Goal: Information Seeking & Learning: Learn about a topic

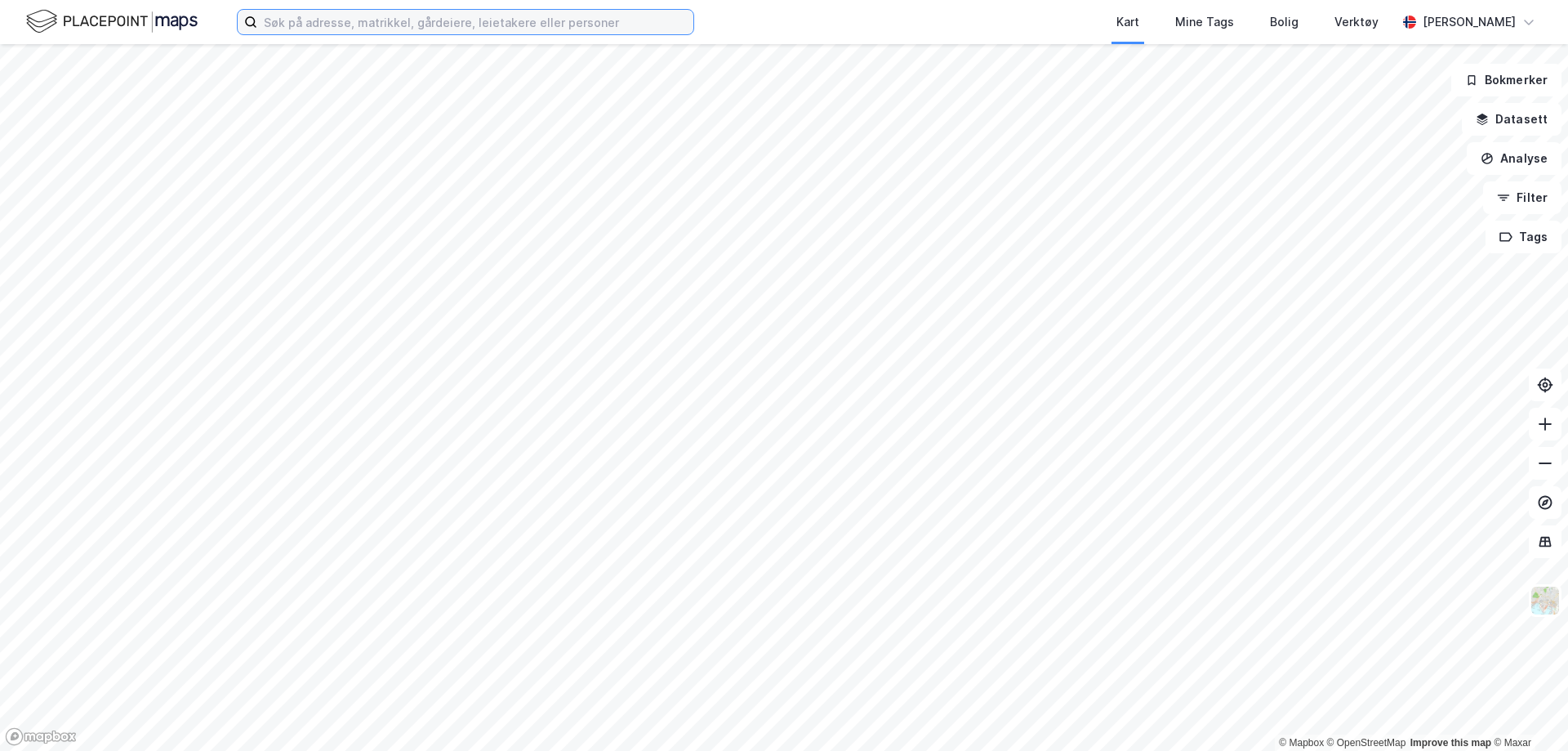
click at [420, 27] on input at bounding box center [475, 22] width 436 height 25
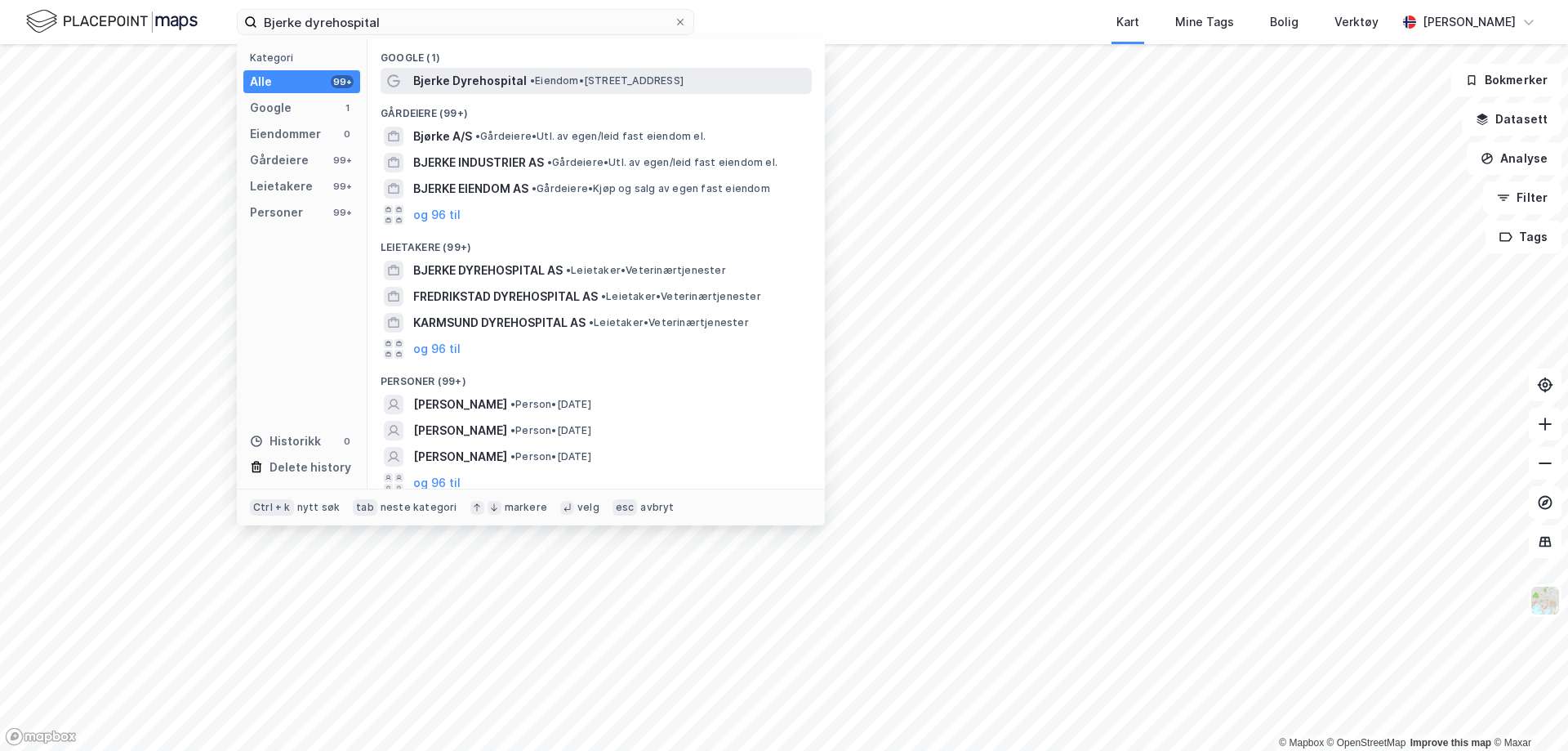
click at [606, 81] on span "• Eiendom • Refstadveien 1, 0589 Oslo" at bounding box center [607, 81] width 153 height 13
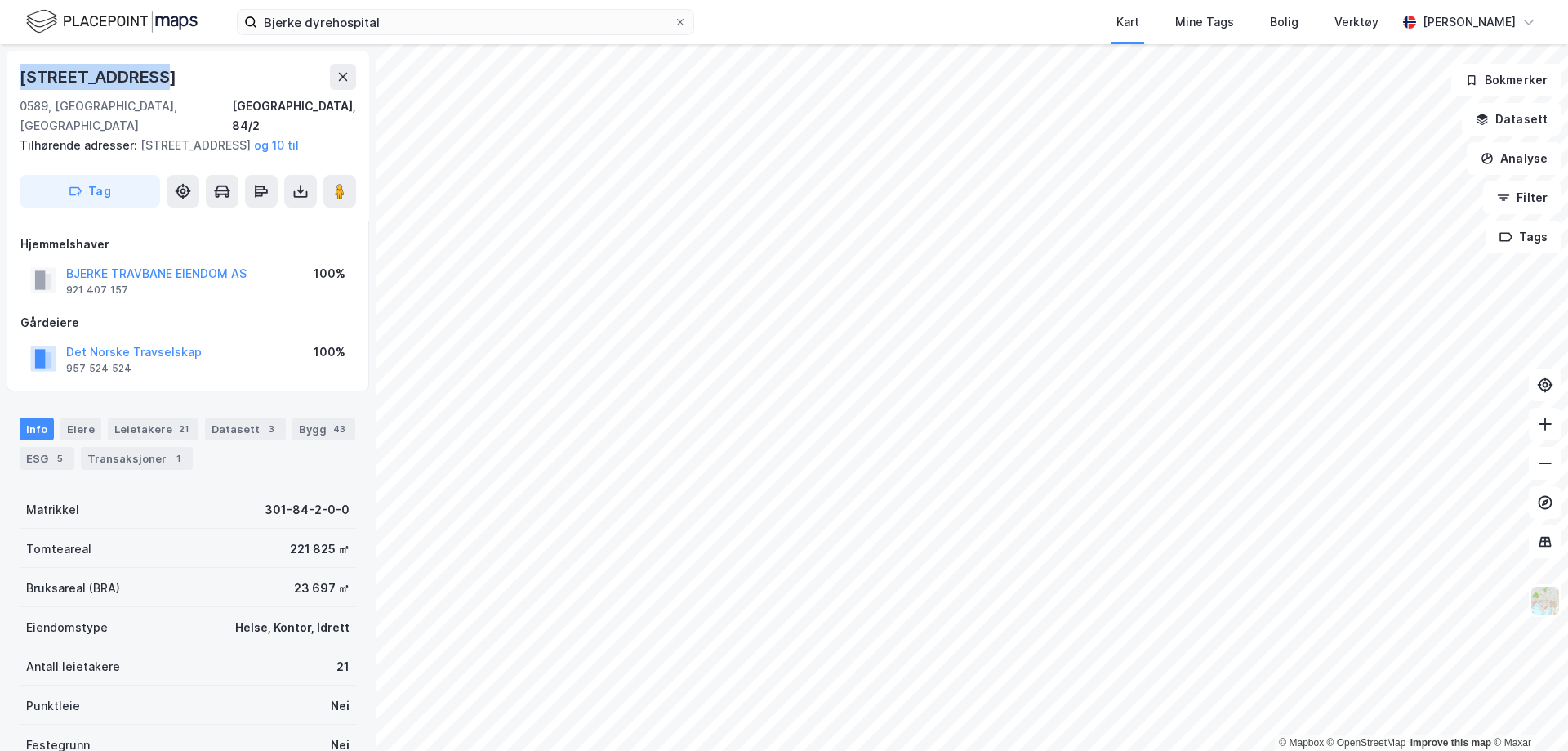
drag, startPoint x: 160, startPoint y: 77, endPoint x: 0, endPoint y: 54, distance: 161.6
click at [0, 54] on div "Refstadveien 17 0589, Oslo, Oslo Oslo, 84/2 Tilhørende adresser: Refstadveien 1…" at bounding box center [188, 397] width 376 height 707
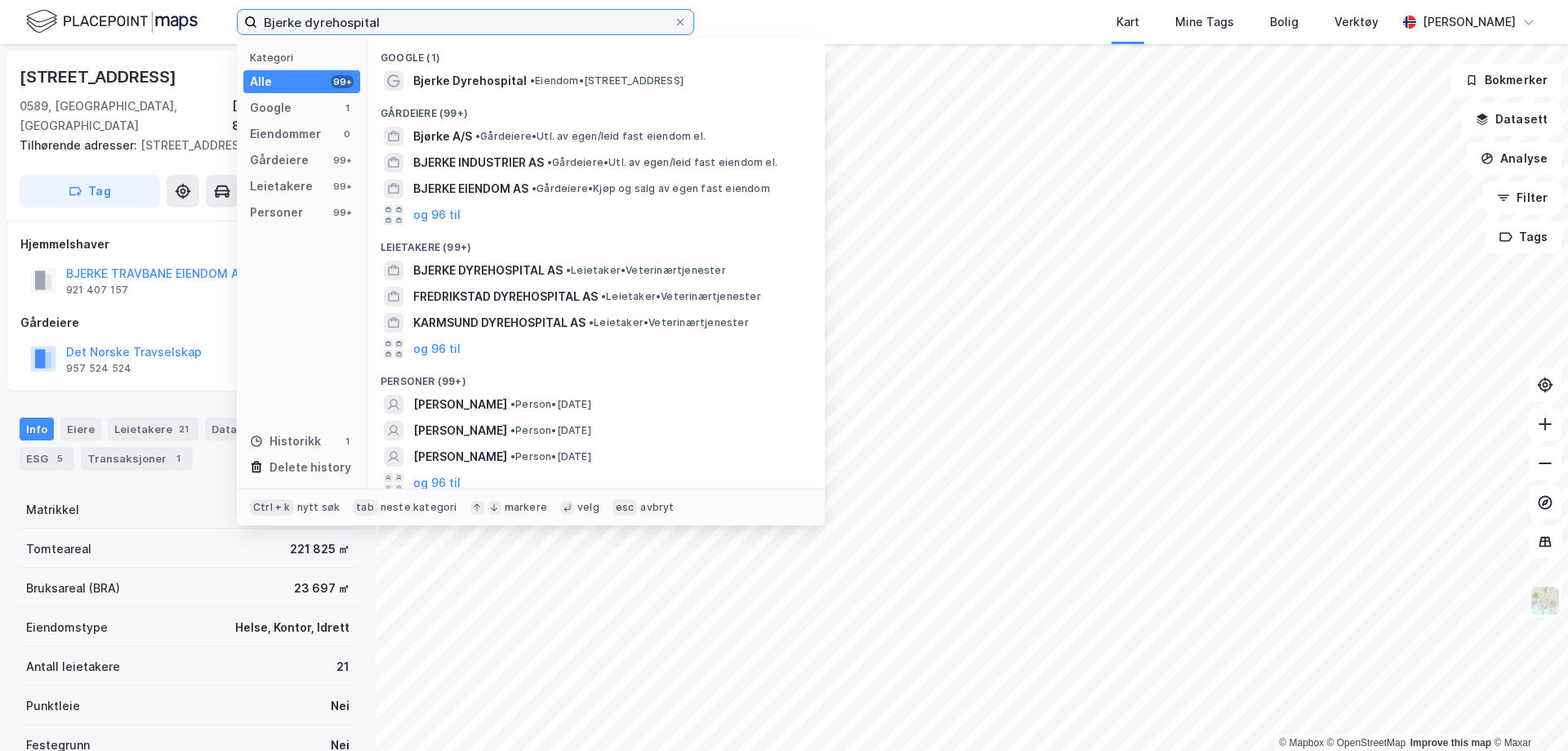
drag, startPoint x: 333, startPoint y: 12, endPoint x: 144, endPoint y: 8, distance: 189.0
click at [147, 9] on div "Bjerke dyrehospital Kategori Alle 99+ Google 1 Eiendommer 0 Gårdeiere 99+ Leiet…" at bounding box center [784, 21] width 1568 height 44
paste input "[STREET_ADDRESS]"
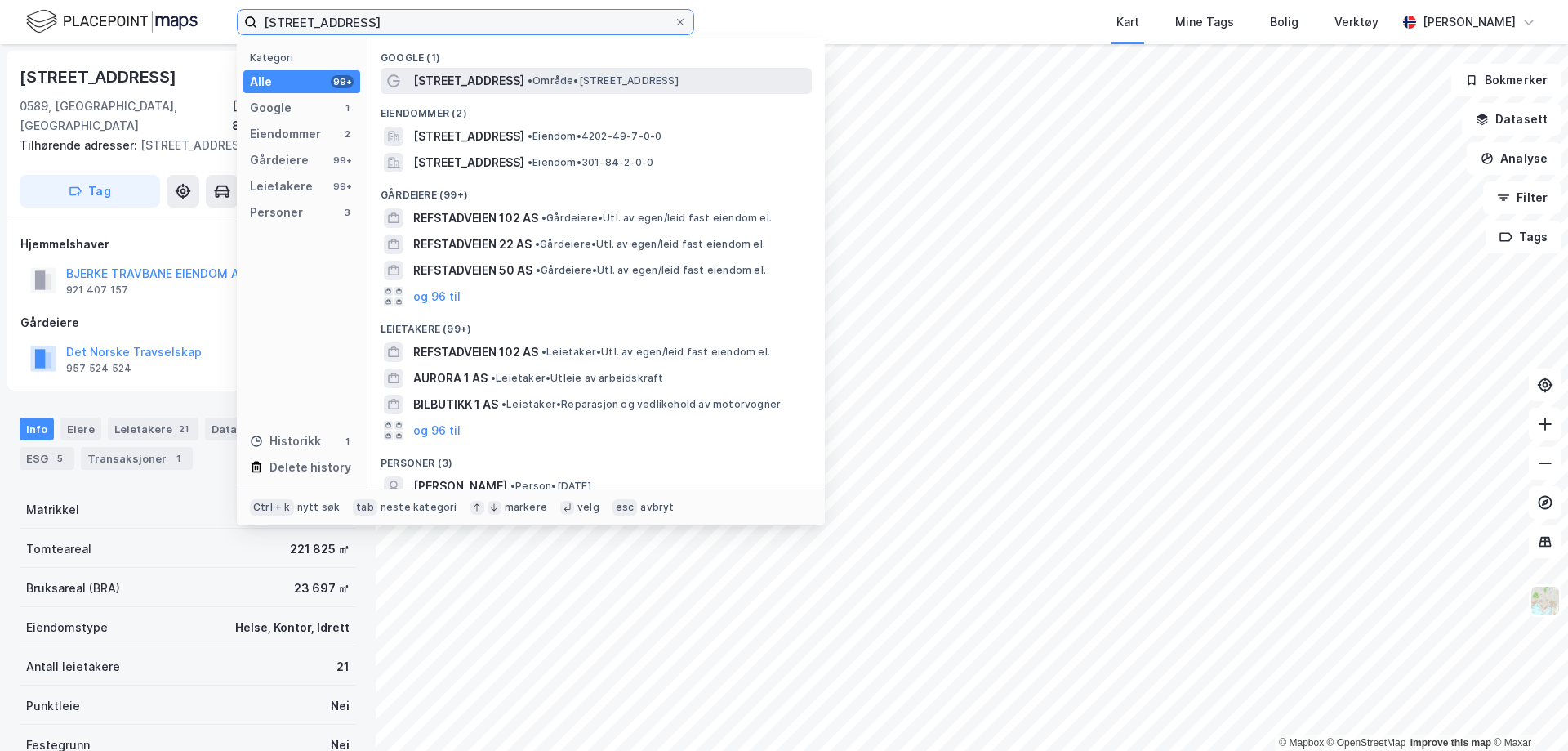
type input "Refstadveien 1"
click at [563, 89] on div "Refstadveien 1 • Område • Refstadveien 1, 0589 Oslo" at bounding box center [610, 81] width 395 height 20
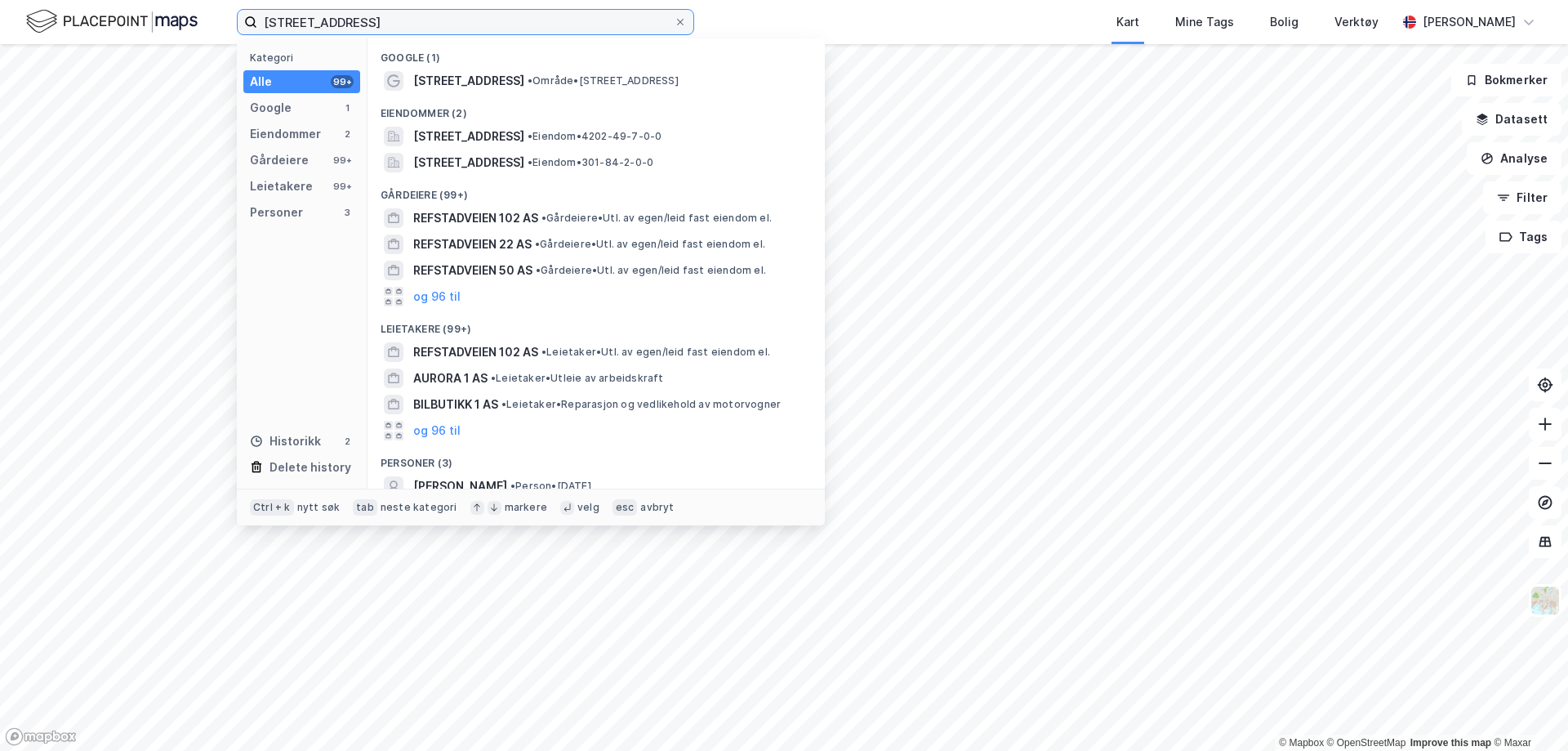
click at [480, 22] on input "Refstadveien 1" at bounding box center [465, 22] width 417 height 25
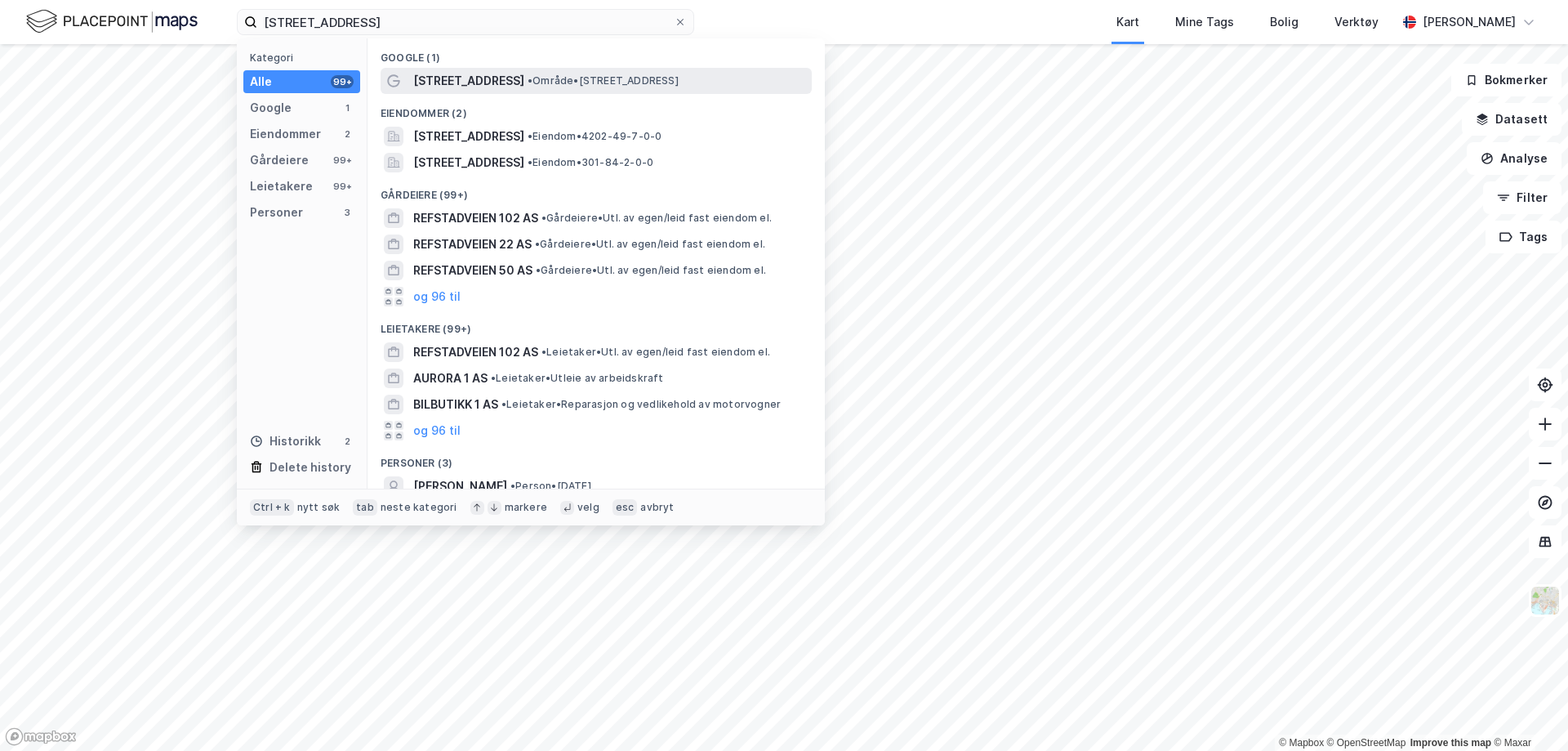
click at [483, 79] on span "Refstadveien 1" at bounding box center [469, 81] width 111 height 20
